Goal: Information Seeking & Learning: Compare options

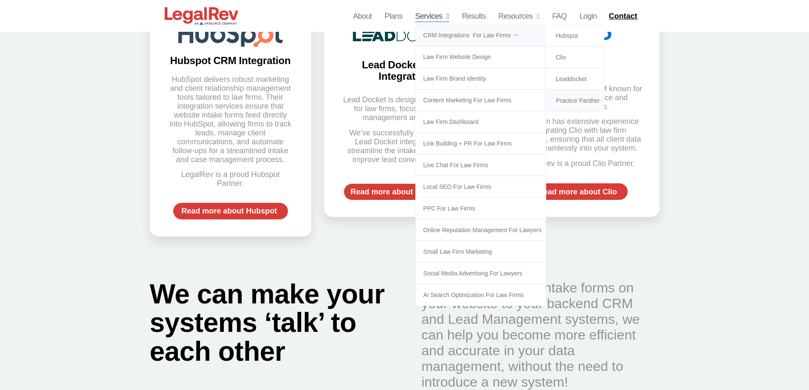
click at [573, 98] on link "Practice Panther" at bounding box center [574, 100] width 59 height 21
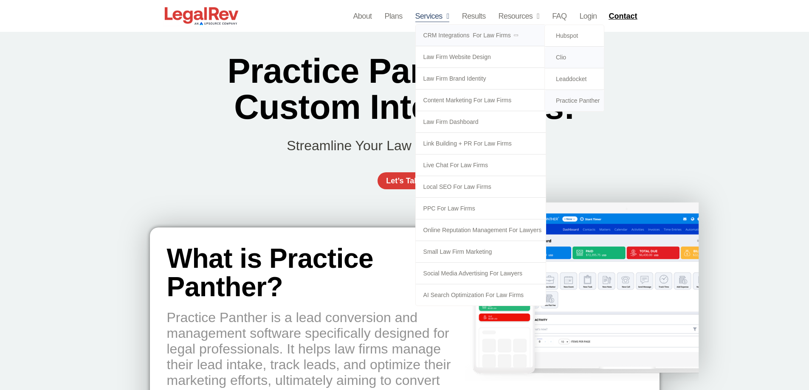
click at [565, 56] on link "Clio" at bounding box center [574, 57] width 59 height 21
click at [444, 37] on link "CRM Integrations  for Law Firms" at bounding box center [481, 35] width 130 height 21
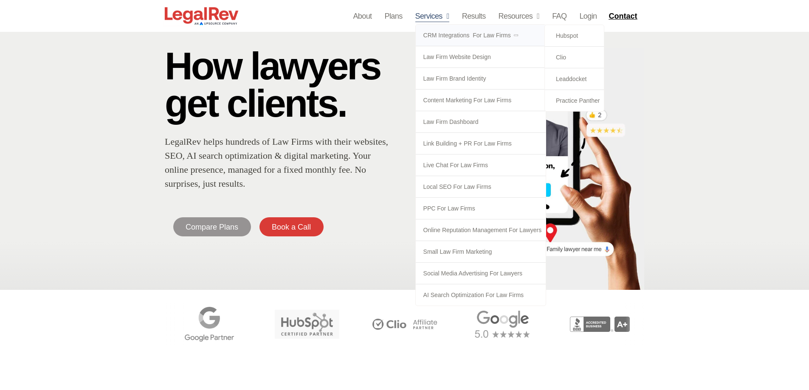
click at [476, 34] on link "CRM Integrations  for Law Firms" at bounding box center [481, 35] width 130 height 21
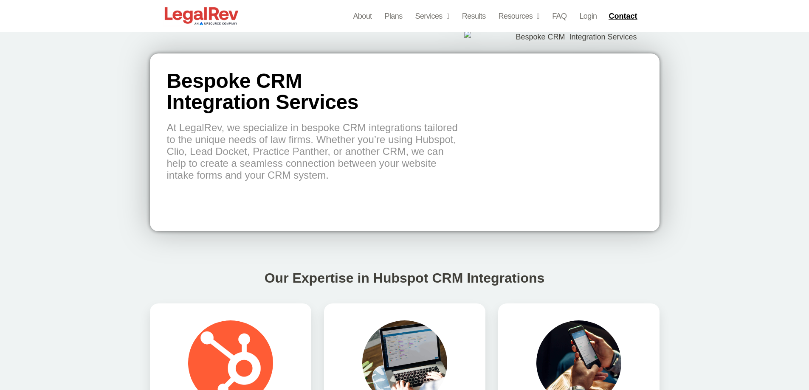
scroll to position [127, 0]
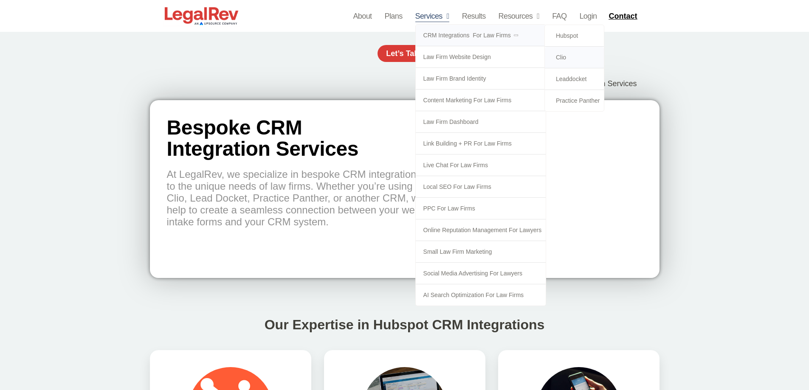
drag, startPoint x: 563, startPoint y: 56, endPoint x: 533, endPoint y: 38, distance: 34.5
click at [563, 57] on link "Clio" at bounding box center [574, 57] width 59 height 21
